Goal: Check status: Check status

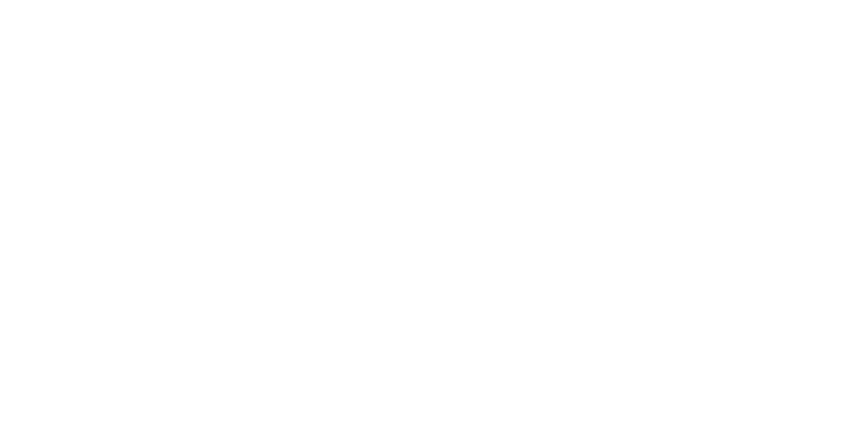
select select
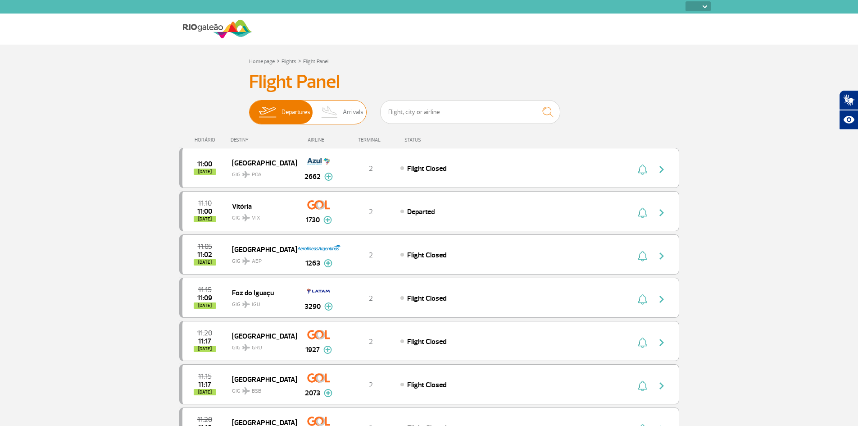
click at [352, 112] on span "Arrivals" at bounding box center [353, 111] width 21 height 23
click at [249, 108] on input "Departures Arrivals" at bounding box center [249, 108] width 0 height 0
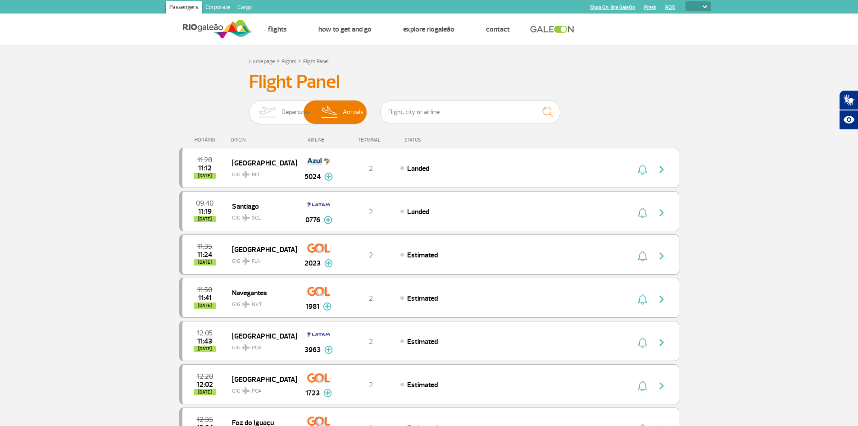
click at [661, 256] on img "button" at bounding box center [661, 255] width 11 height 11
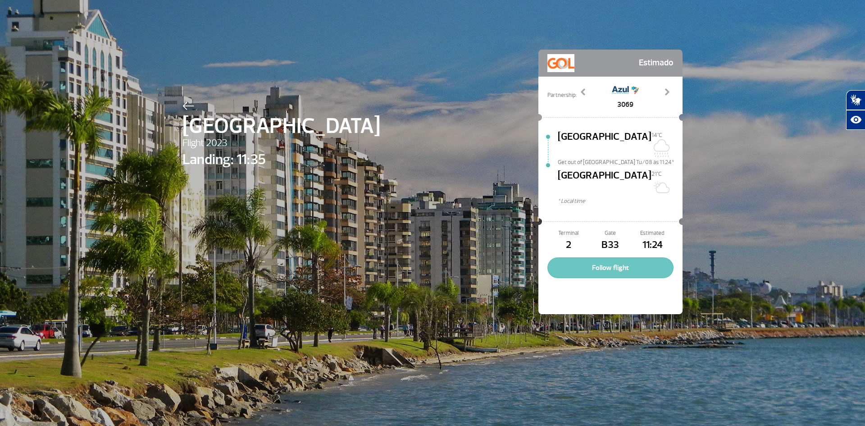
click at [612, 257] on button "Follow flight" at bounding box center [610, 267] width 126 height 21
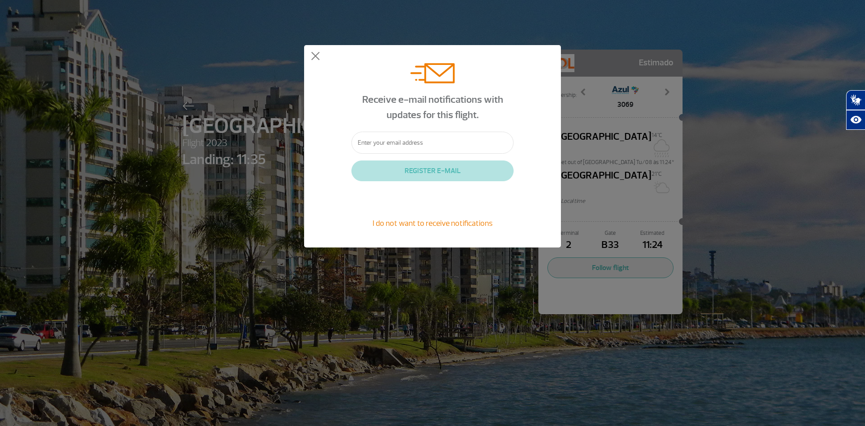
click at [310, 54] on div "Receive e-mail notifications with updates for this flight. REGISTER E-MAIL I do…" at bounding box center [432, 146] width 257 height 202
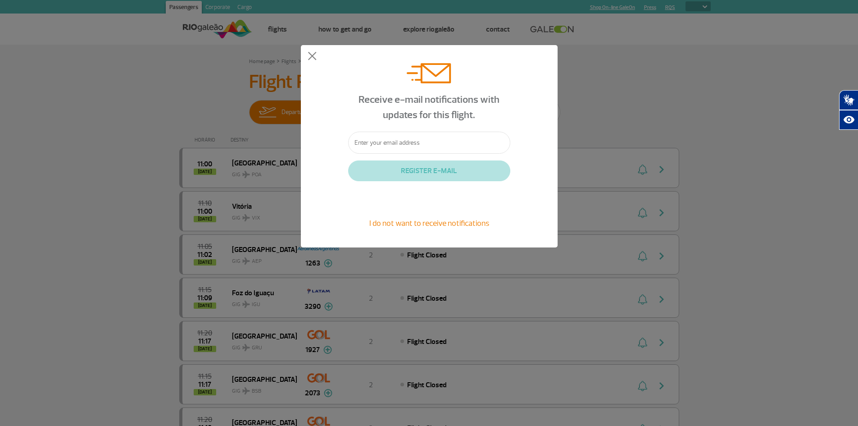
click at [311, 50] on div "Receive e-mail notifications with updates for this flight. REGISTER E-MAIL I do…" at bounding box center [429, 146] width 257 height 202
click at [309, 56] on button at bounding box center [312, 56] width 9 height 9
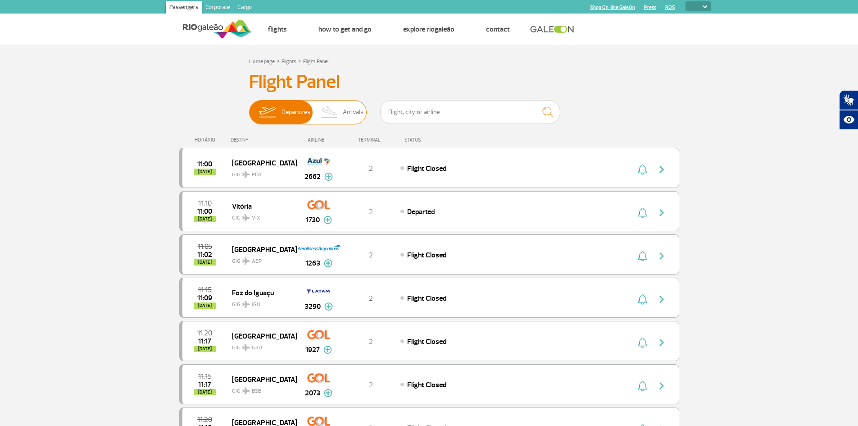
click at [335, 113] on img at bounding box center [330, 111] width 27 height 23
click at [249, 108] on input "Departures Arrivals" at bounding box center [249, 108] width 0 height 0
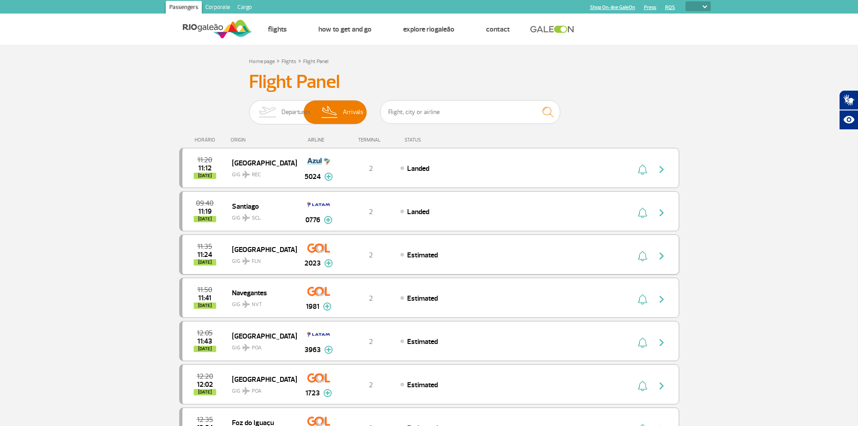
click at [659, 252] on img "button" at bounding box center [661, 255] width 11 height 11
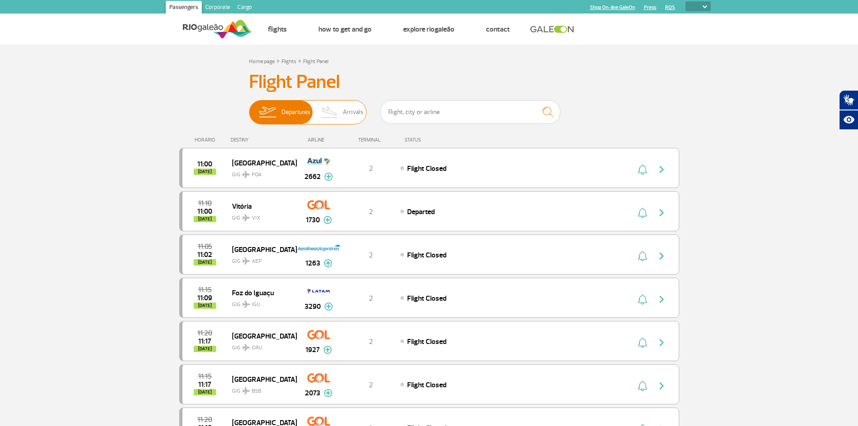
click at [331, 111] on img at bounding box center [330, 111] width 27 height 23
click at [249, 108] on input "Departures Arrivals" at bounding box center [249, 108] width 0 height 0
